Goal: Transaction & Acquisition: Book appointment/travel/reservation

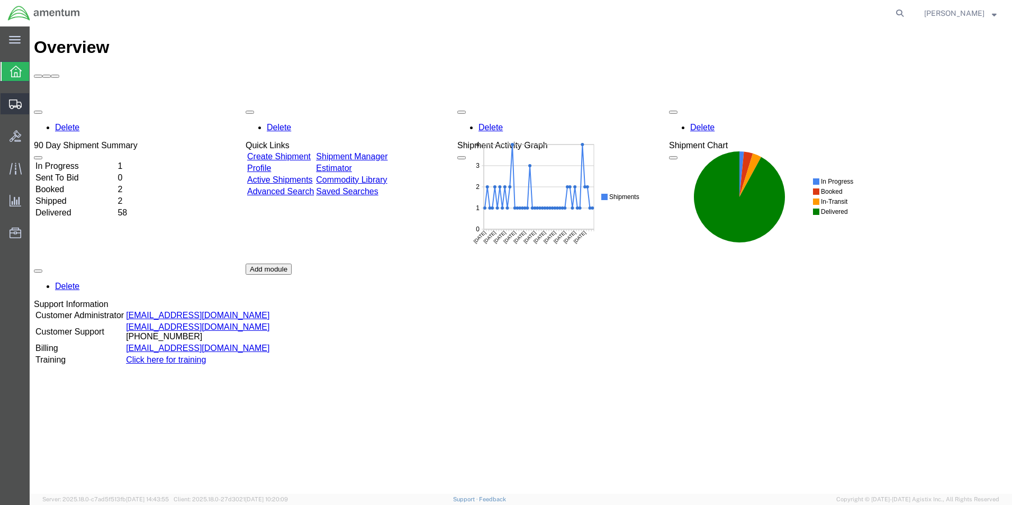
drag, startPoint x: 55, startPoint y: 117, endPoint x: 62, endPoint y: 122, distance: 8.5
click at [0, 0] on span "Shipment Manager" at bounding box center [0, 0] width 0 height 0
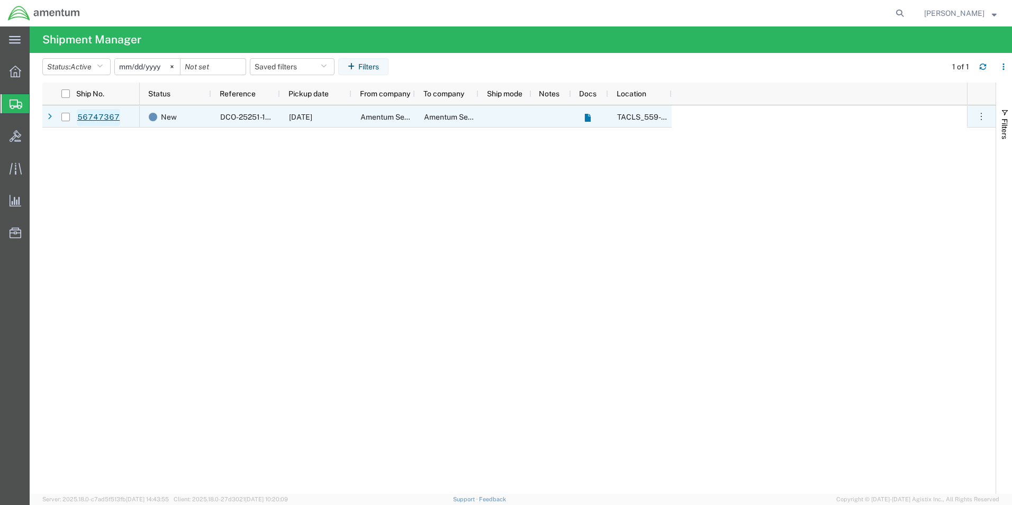
click at [100, 116] on link "56747367" at bounding box center [98, 117] width 43 height 17
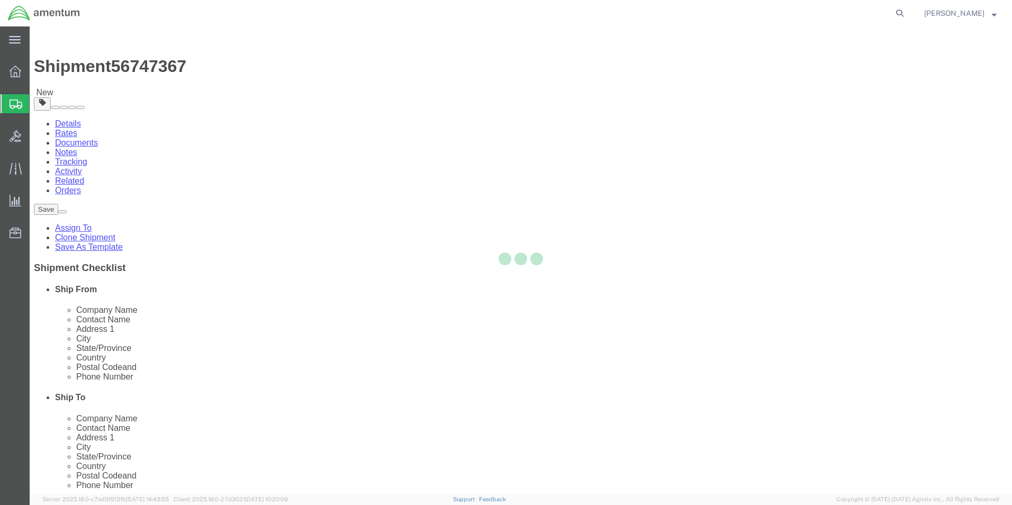
select select "42697"
select select "42715"
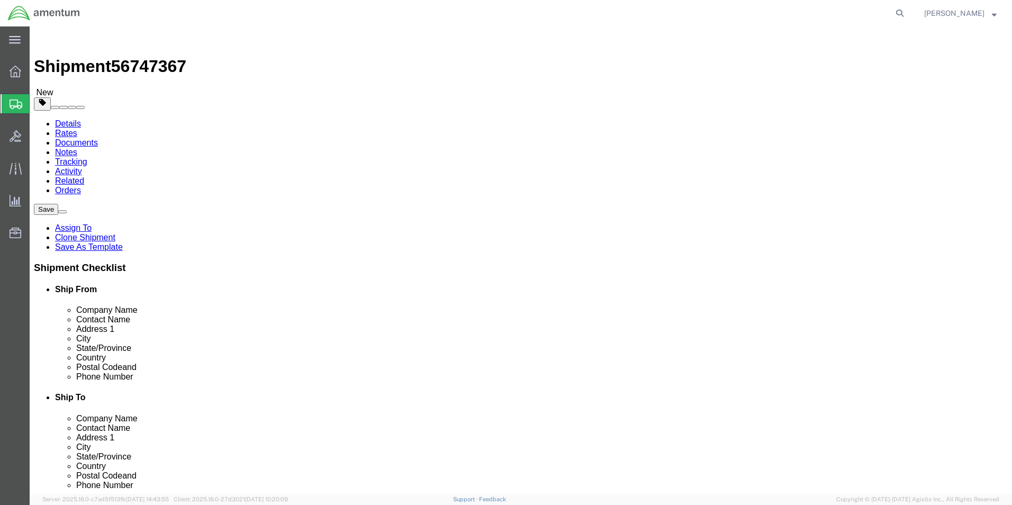
click button "Rate Shipment"
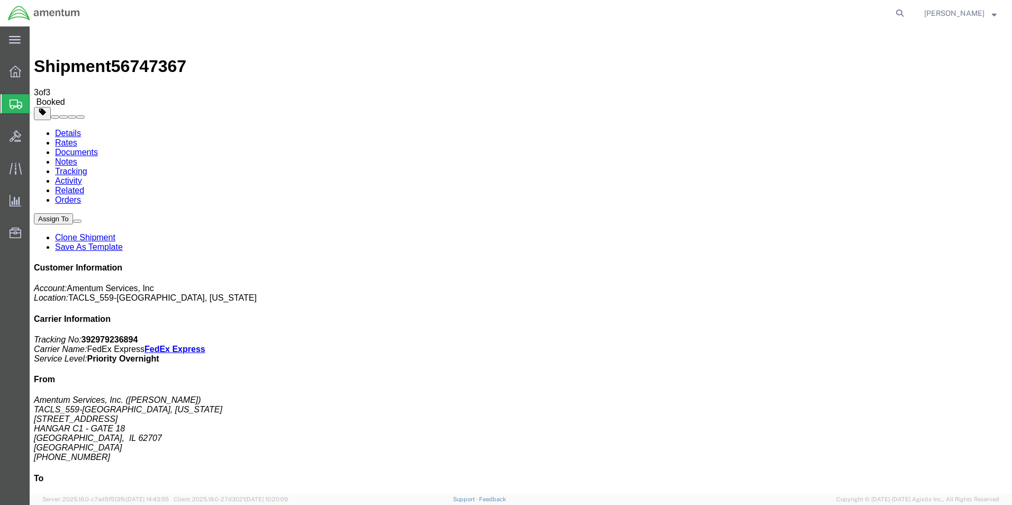
drag, startPoint x: 133, startPoint y: 188, endPoint x: 546, endPoint y: 304, distance: 428.6
drag, startPoint x: 122, startPoint y: 167, endPoint x: 517, endPoint y: 405, distance: 461.2
